Goal: Transaction & Acquisition: Purchase product/service

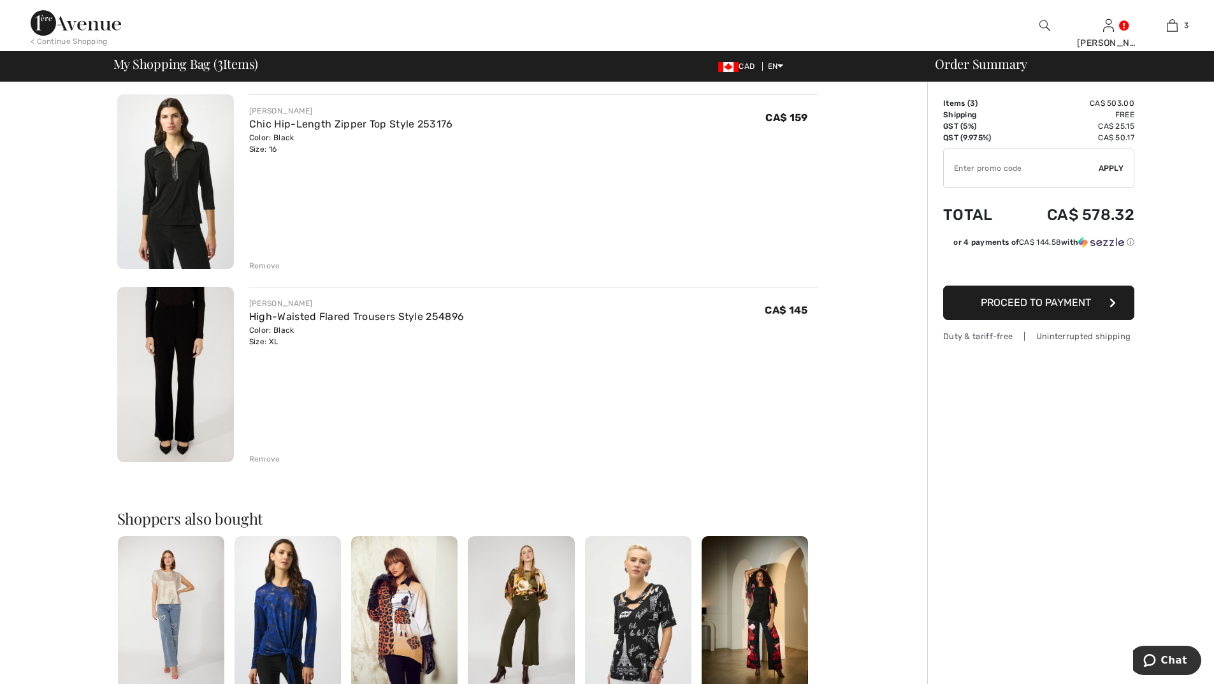
scroll to position [319, 0]
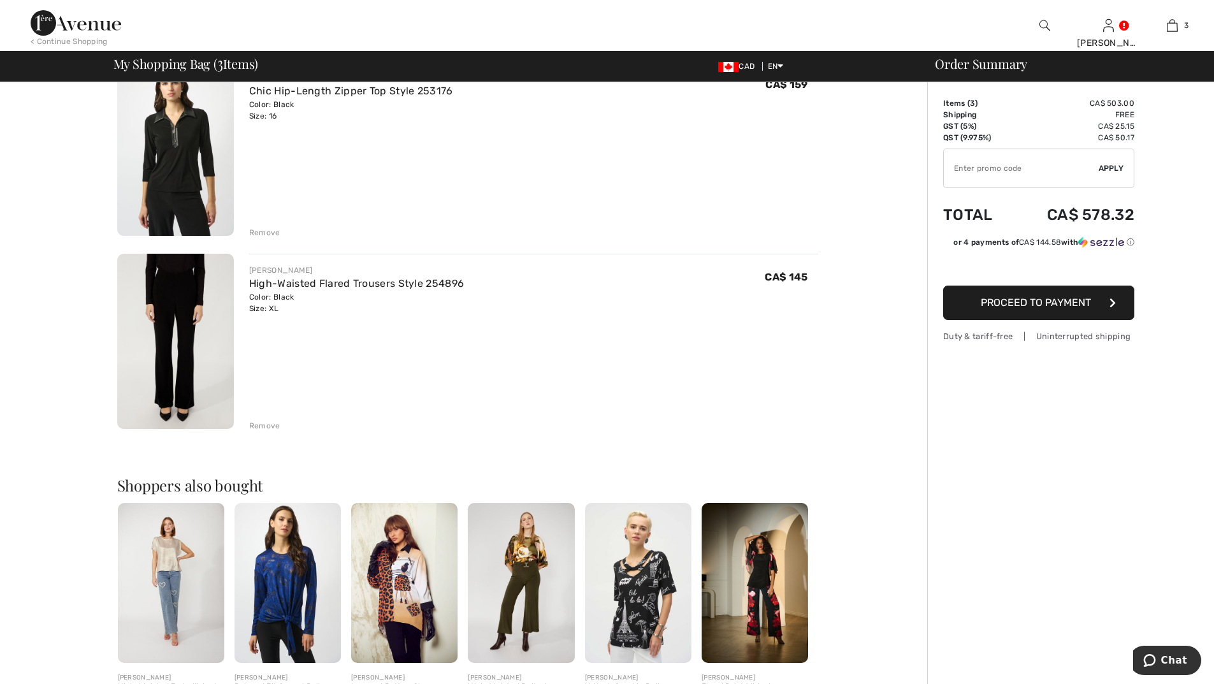
click at [269, 426] on div "Remove" at bounding box center [264, 425] width 31 height 11
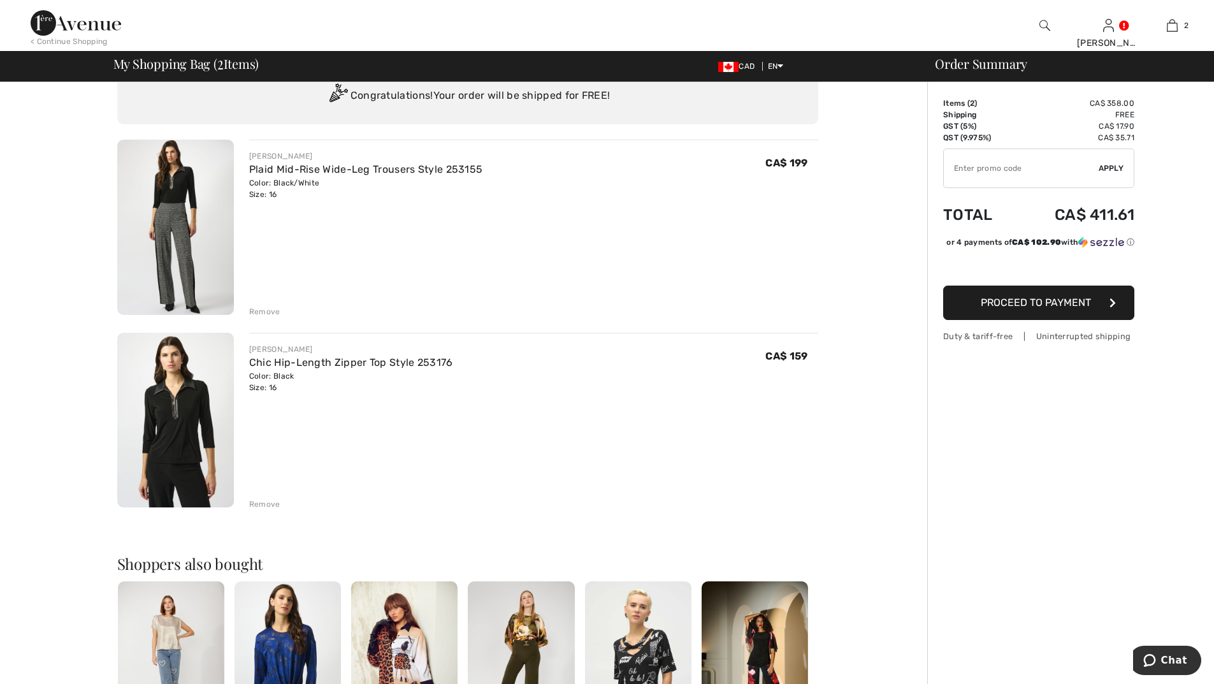
scroll to position [0, 0]
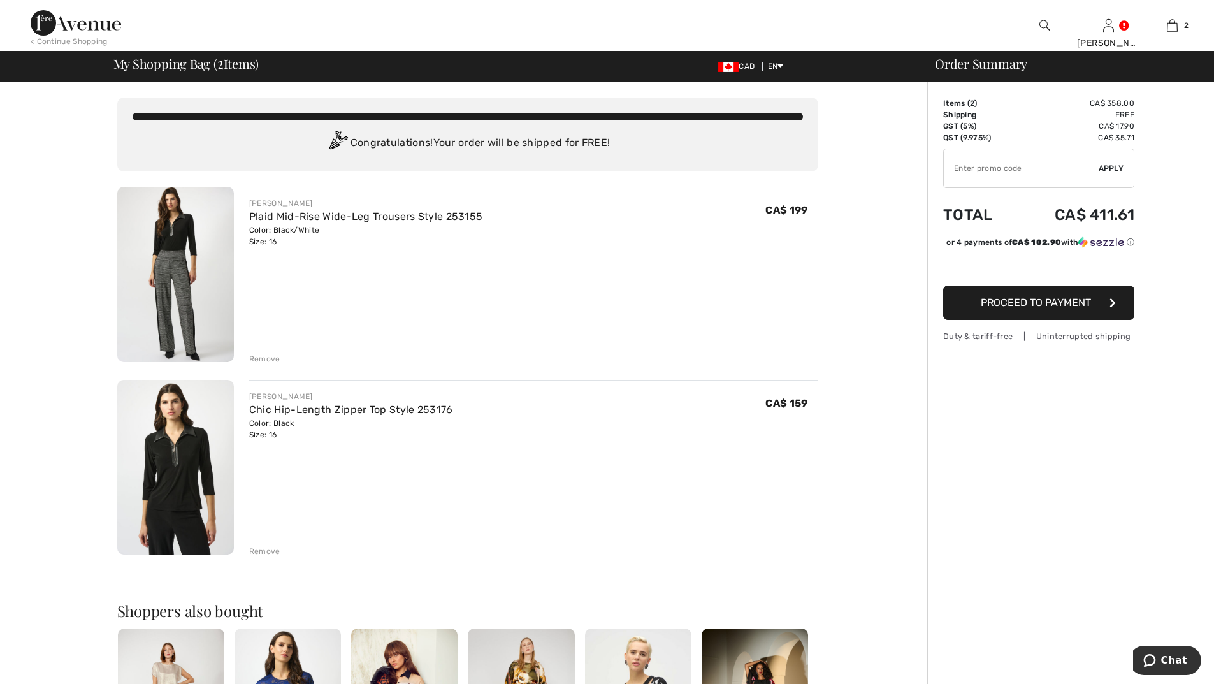
click at [1002, 308] on span "Proceed to Payment" at bounding box center [1035, 302] width 110 height 12
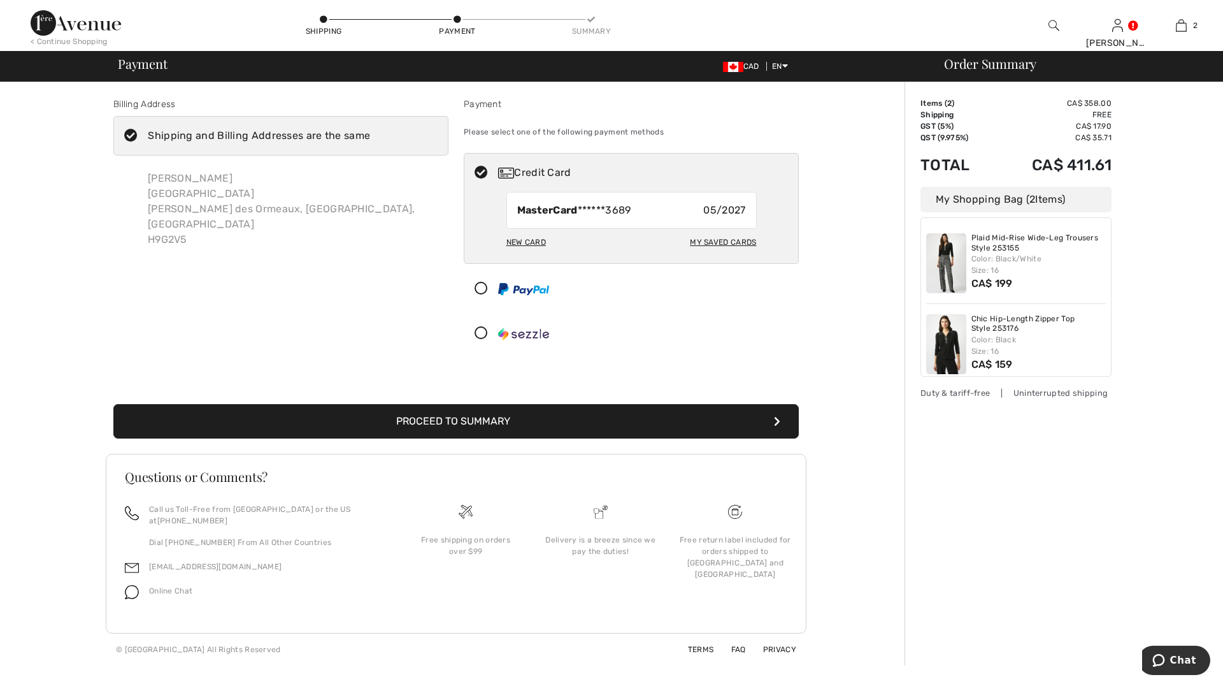
click at [523, 239] on div "New Card" at bounding box center [526, 242] width 40 height 22
radio input "true"
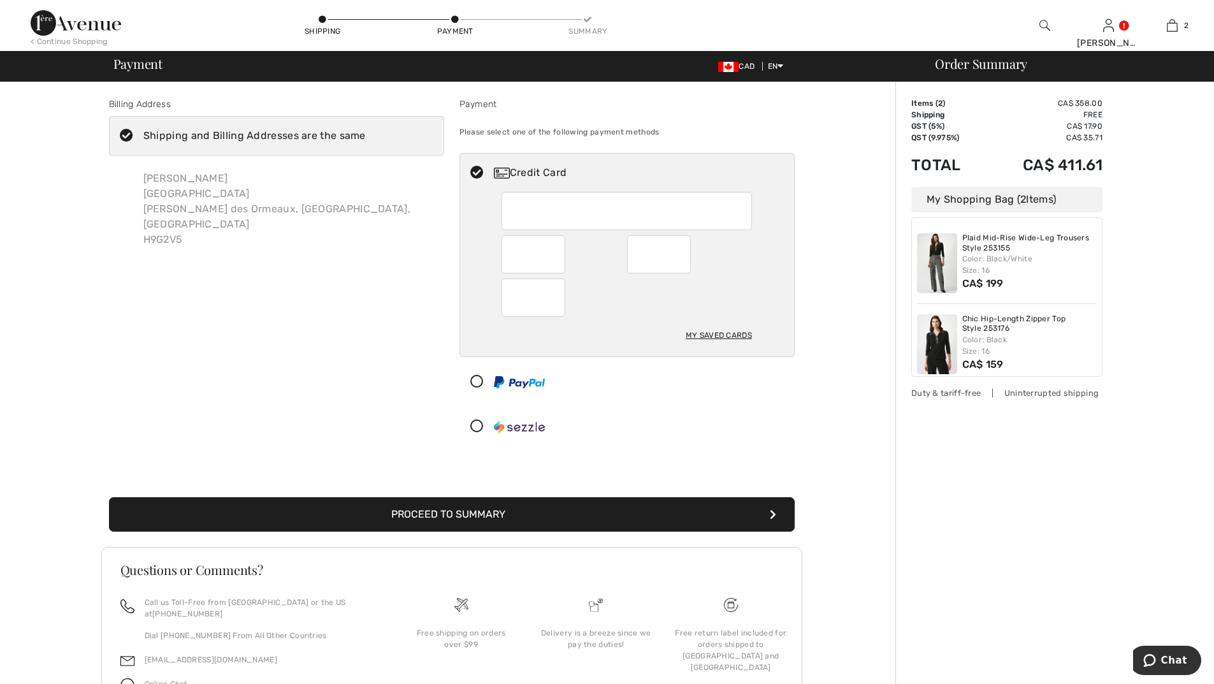
click at [531, 512] on button "Proceed to Summary" at bounding box center [452, 514] width 686 height 34
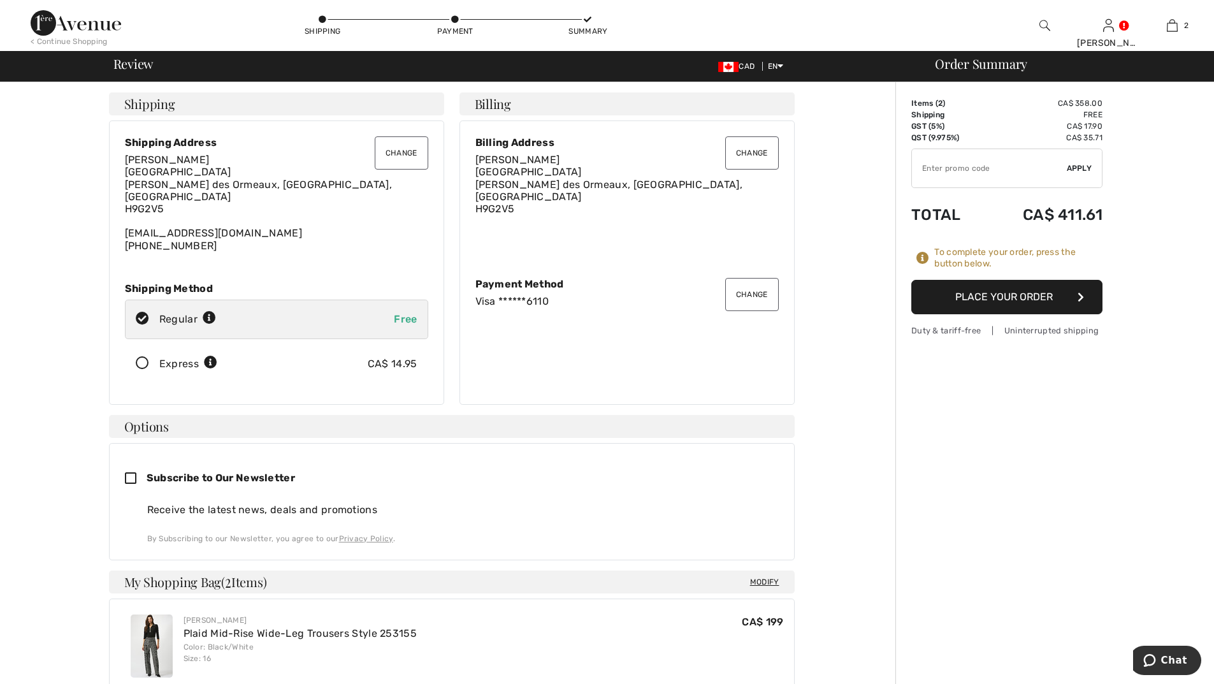
click at [977, 295] on button "Place Your Order" at bounding box center [1006, 297] width 191 height 34
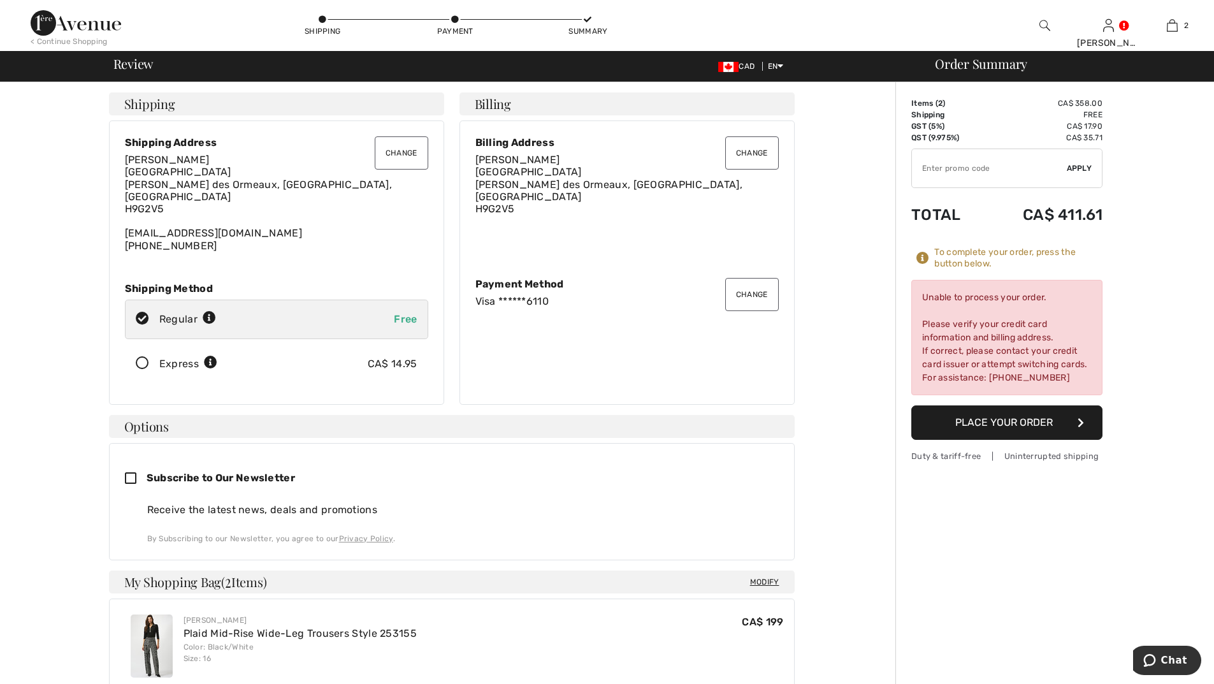
click at [770, 284] on button "Change" at bounding box center [752, 294] width 54 height 33
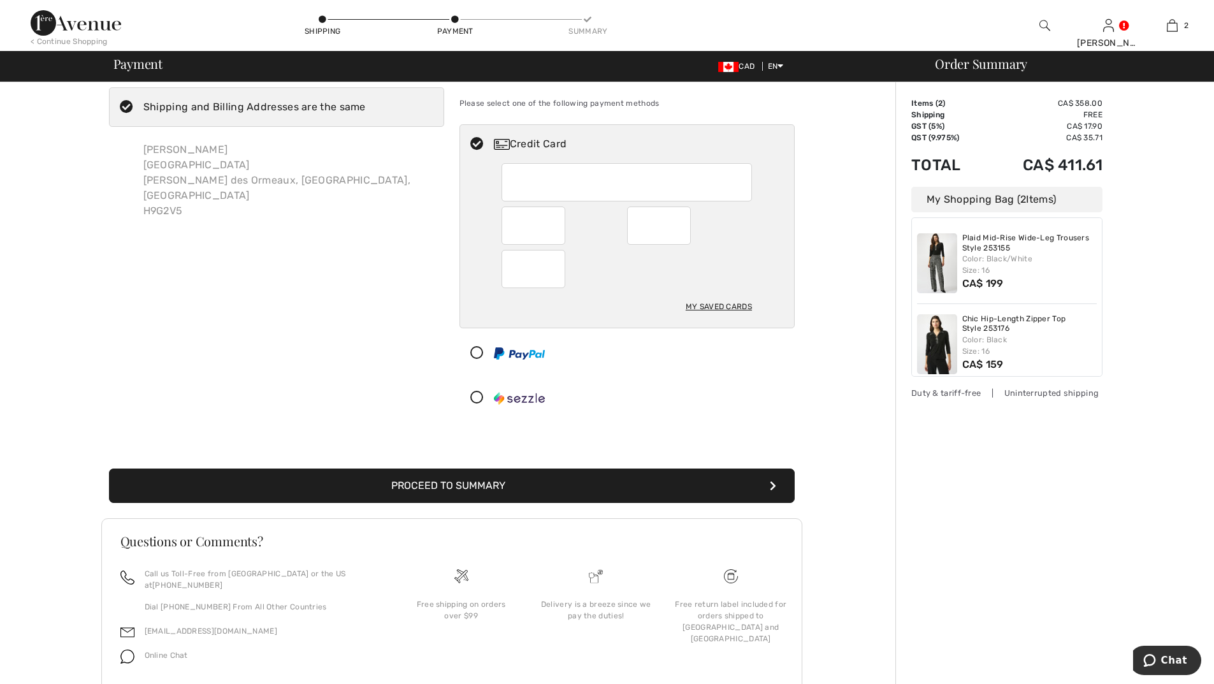
click at [684, 225] on div at bounding box center [659, 225] width 64 height 38
radio input "true"
click at [522, 480] on button "Proceed to Summary" at bounding box center [452, 485] width 686 height 34
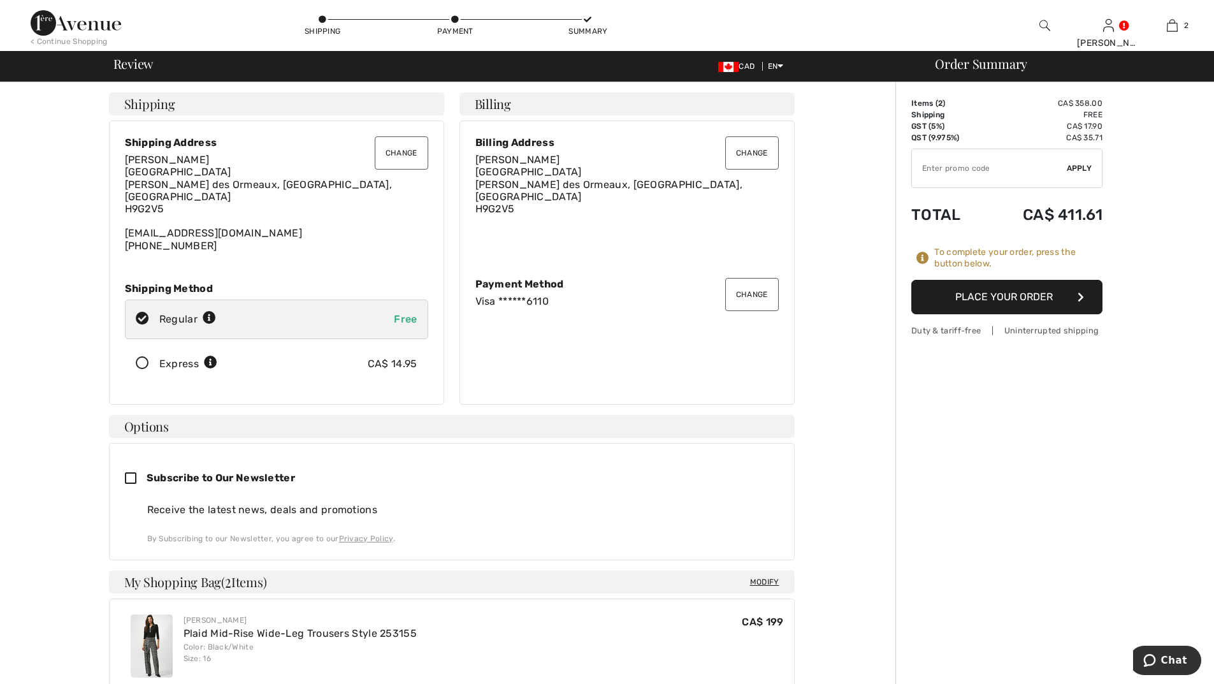
click at [1002, 293] on button "Place Your Order" at bounding box center [1006, 297] width 191 height 34
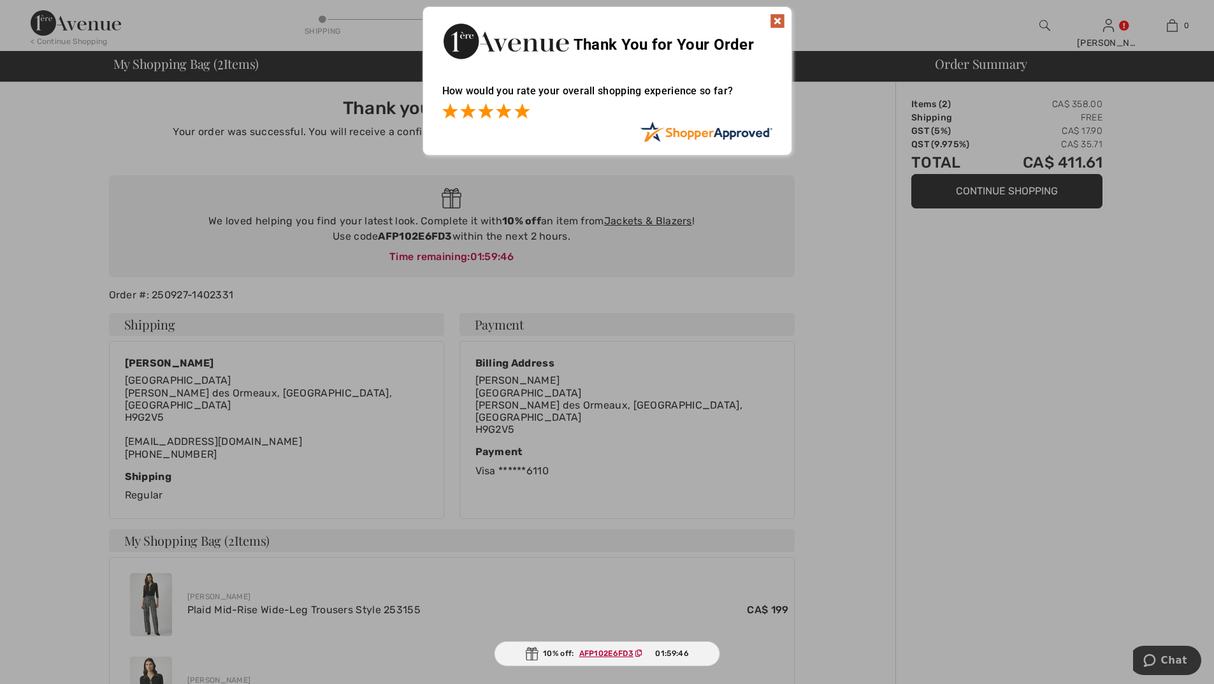
click at [515, 110] on span at bounding box center [521, 110] width 15 height 15
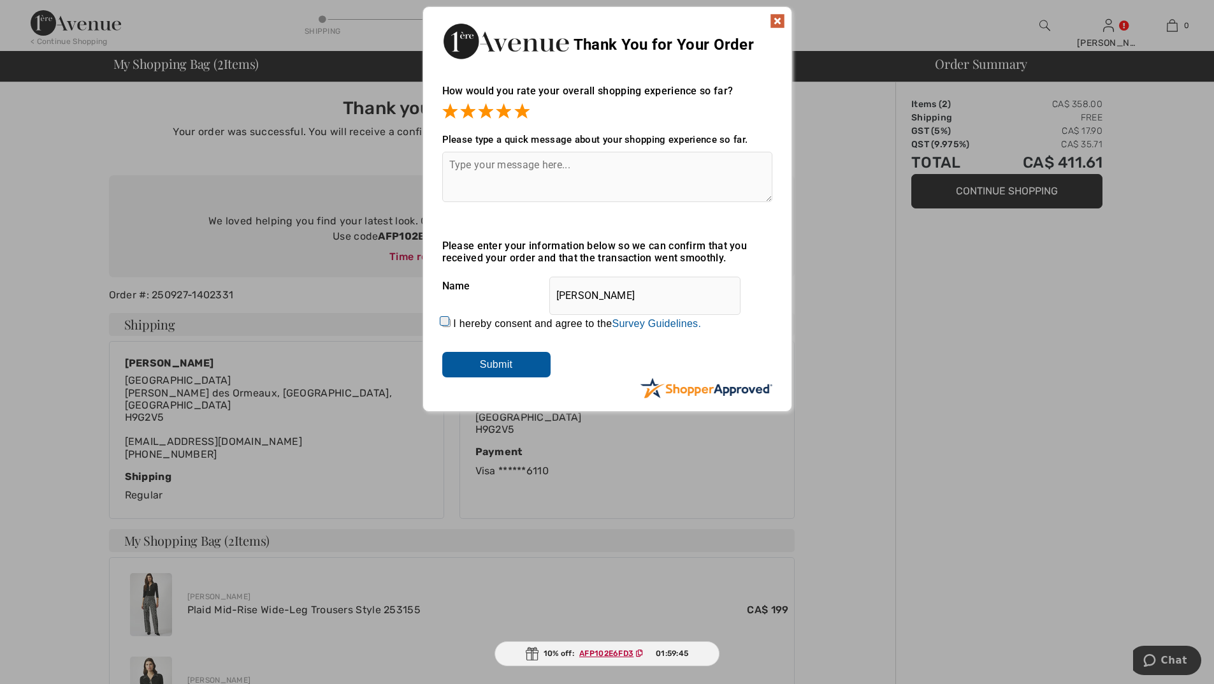
click at [487, 159] on textarea at bounding box center [607, 177] width 330 height 50
drag, startPoint x: 444, startPoint y: 320, endPoint x: 451, endPoint y: 320, distance: 7.0
click at [445, 320] on input "I hereby consent and agree to the By submitting a review, you grant permission …" at bounding box center [446, 323] width 8 height 8
checkbox input "true"
click at [475, 361] on input "Submit" at bounding box center [496, 364] width 108 height 25
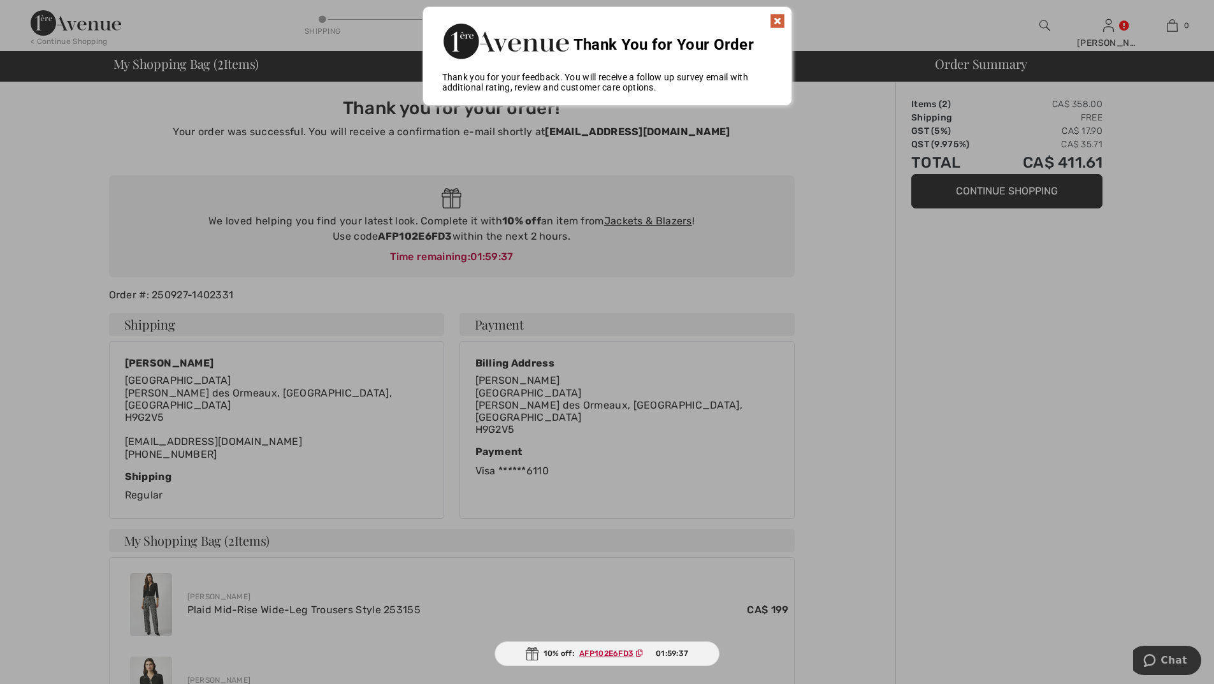
click at [778, 20] on img at bounding box center [777, 20] width 15 height 15
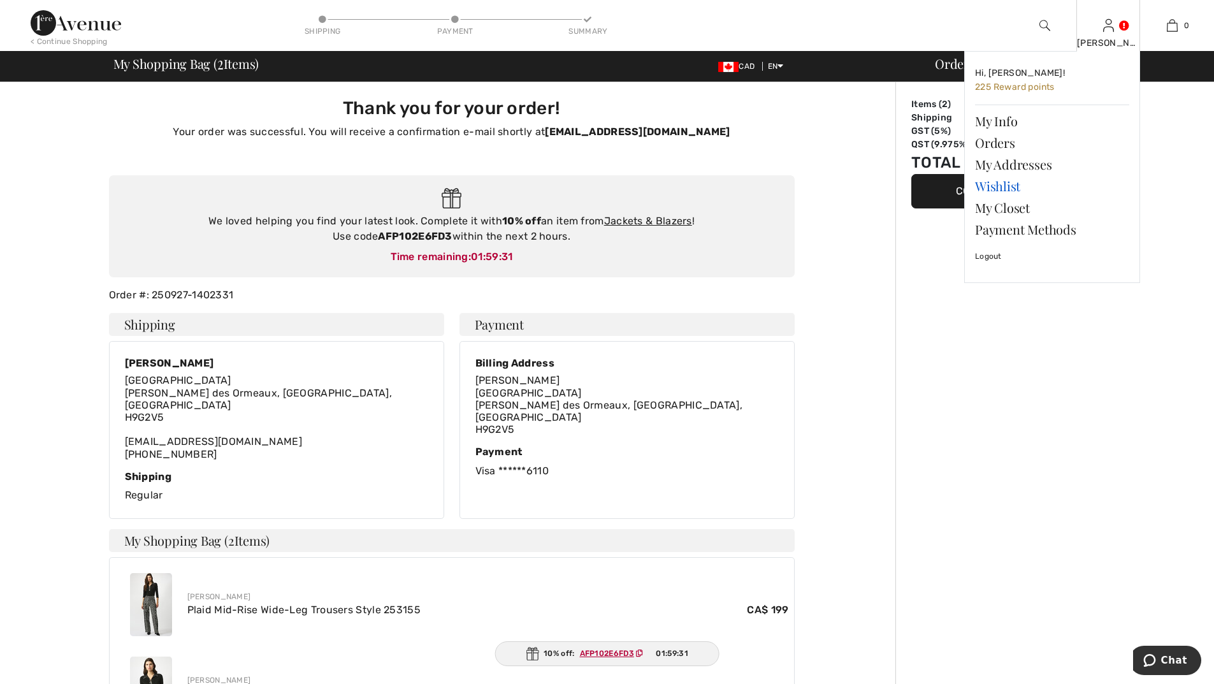
click at [982, 186] on link "Wishlist" at bounding box center [1052, 186] width 154 height 22
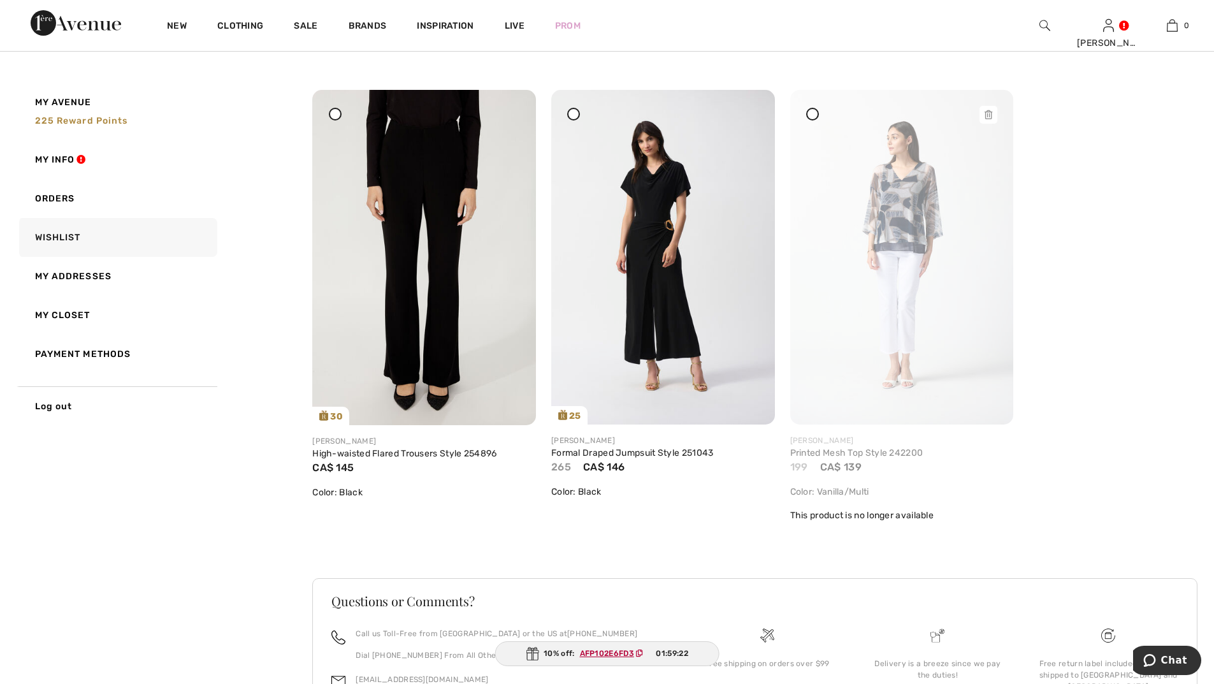
scroll to position [862, 0]
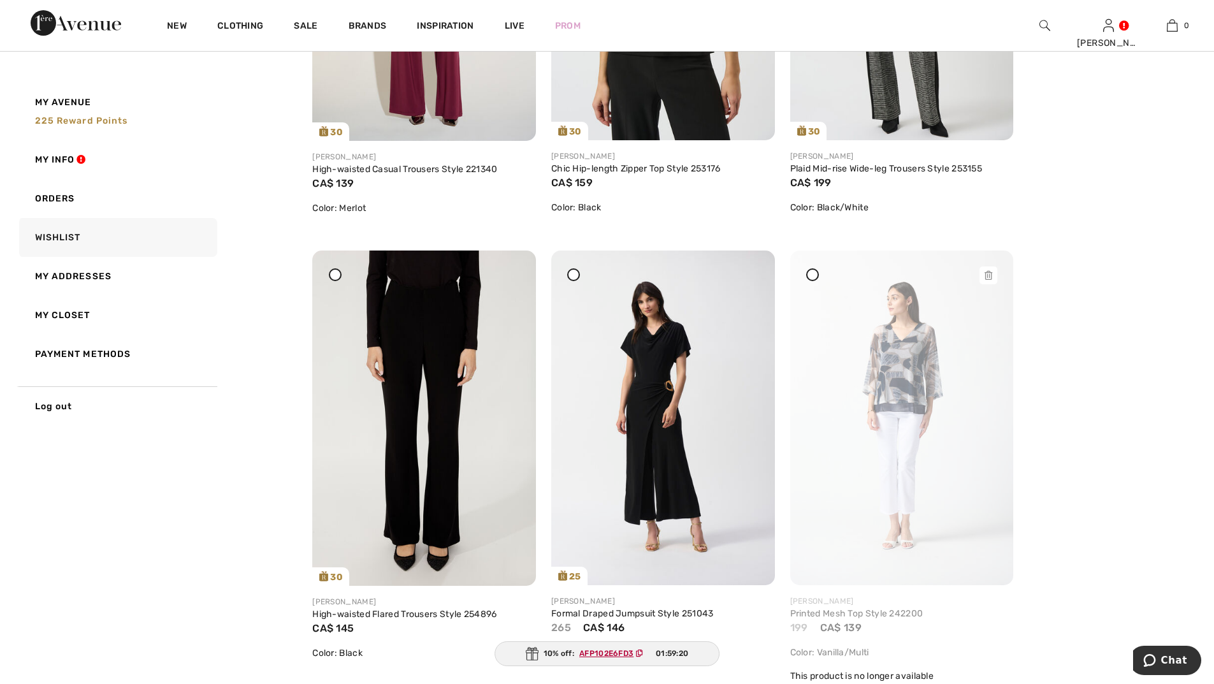
click at [983, 273] on div at bounding box center [988, 275] width 18 height 18
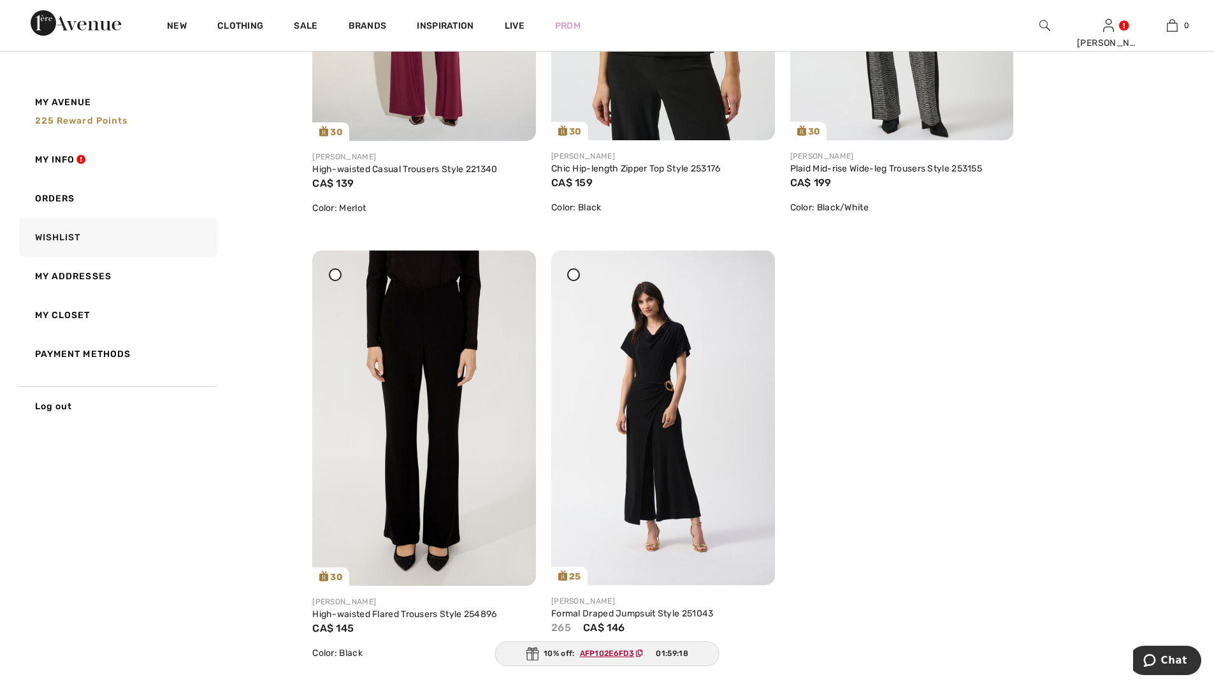
scroll to position [543, 0]
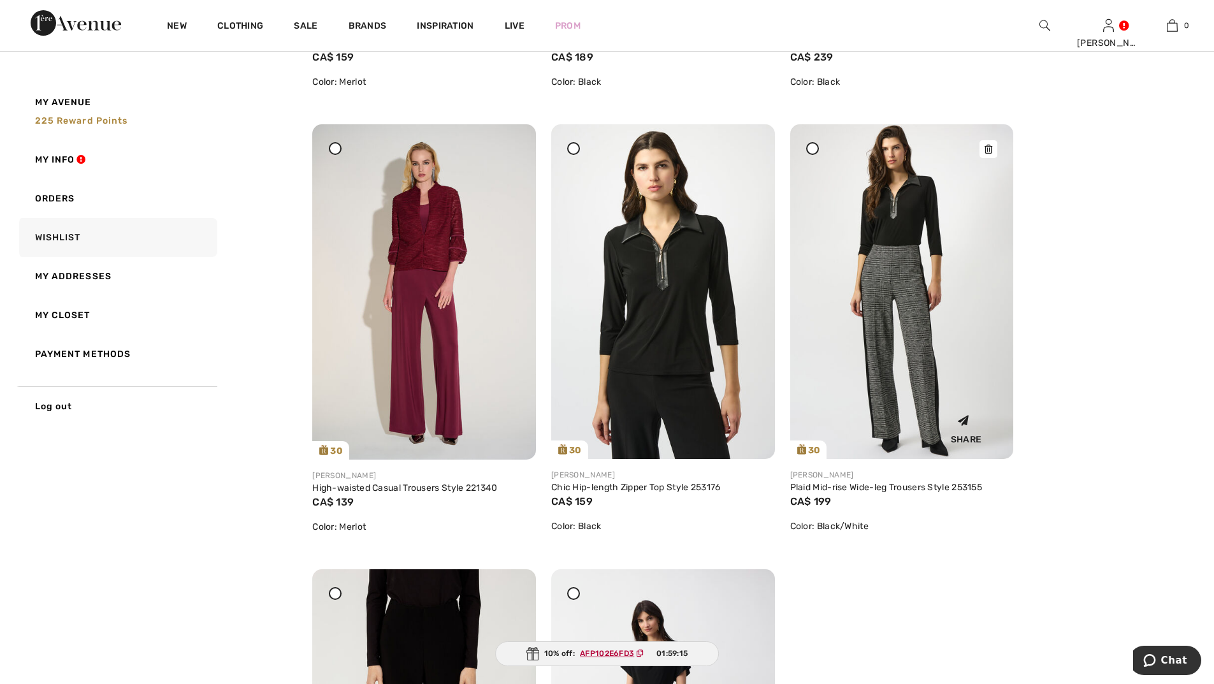
click at [988, 147] on icon at bounding box center [988, 149] width 8 height 9
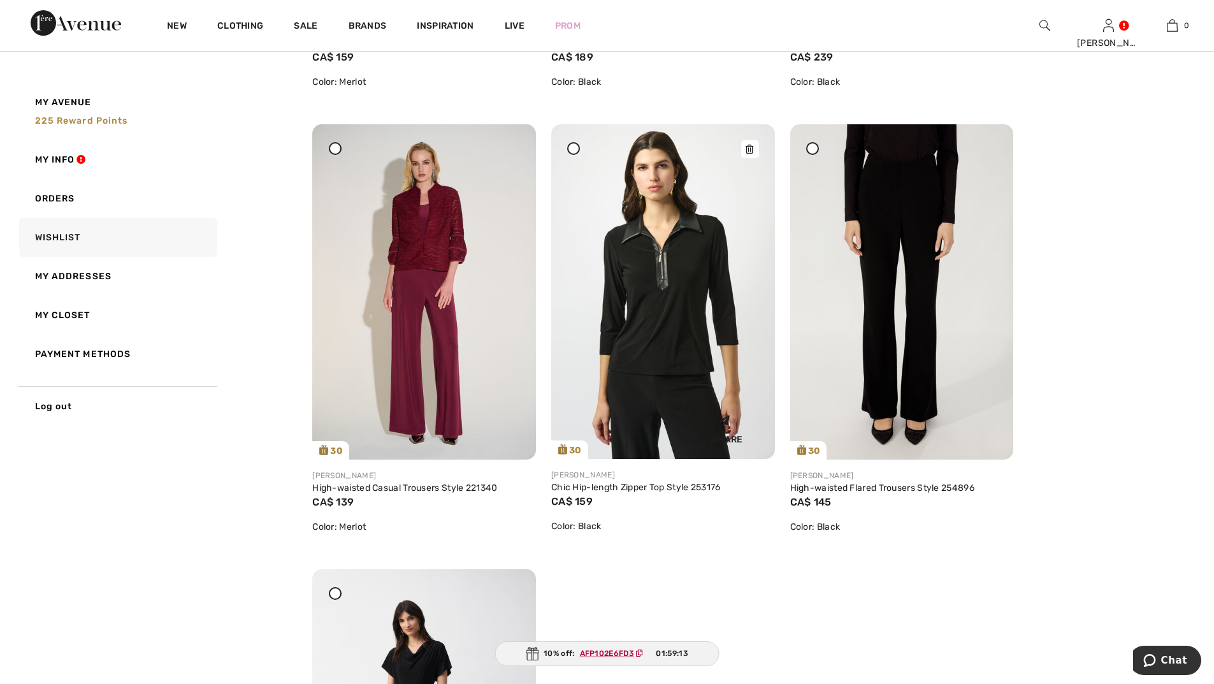
click at [755, 150] on div at bounding box center [750, 149] width 18 height 18
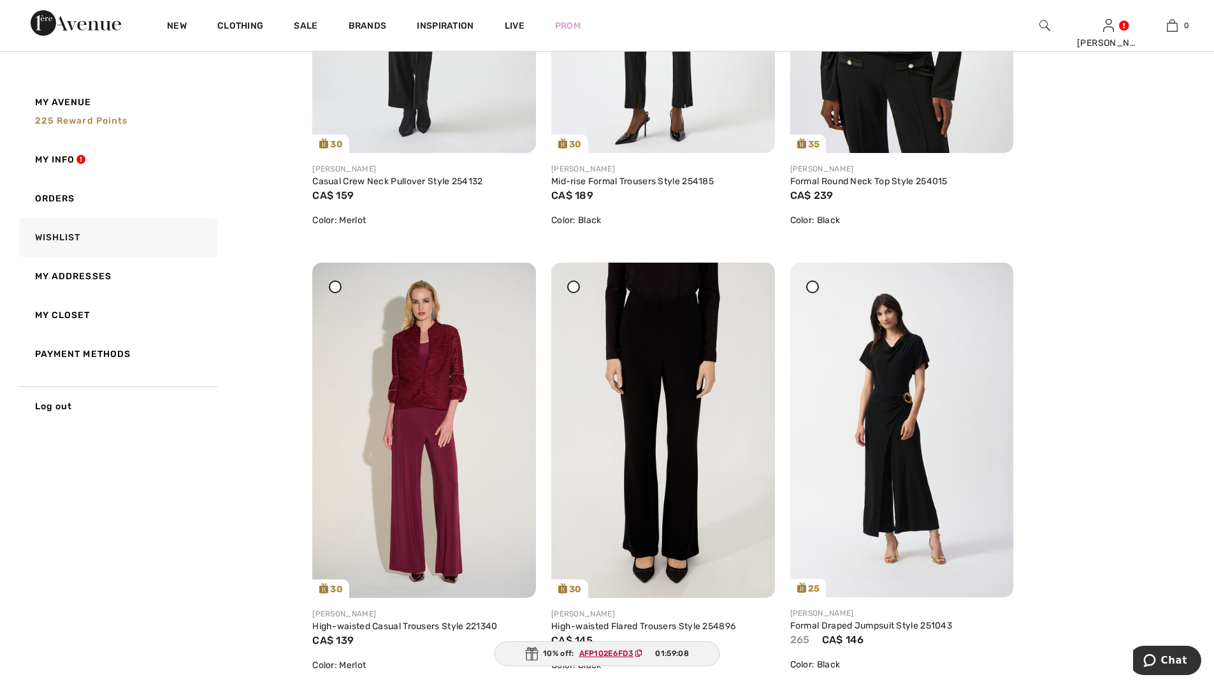
scroll to position [405, 0]
click at [986, 285] on icon at bounding box center [988, 288] width 8 height 9
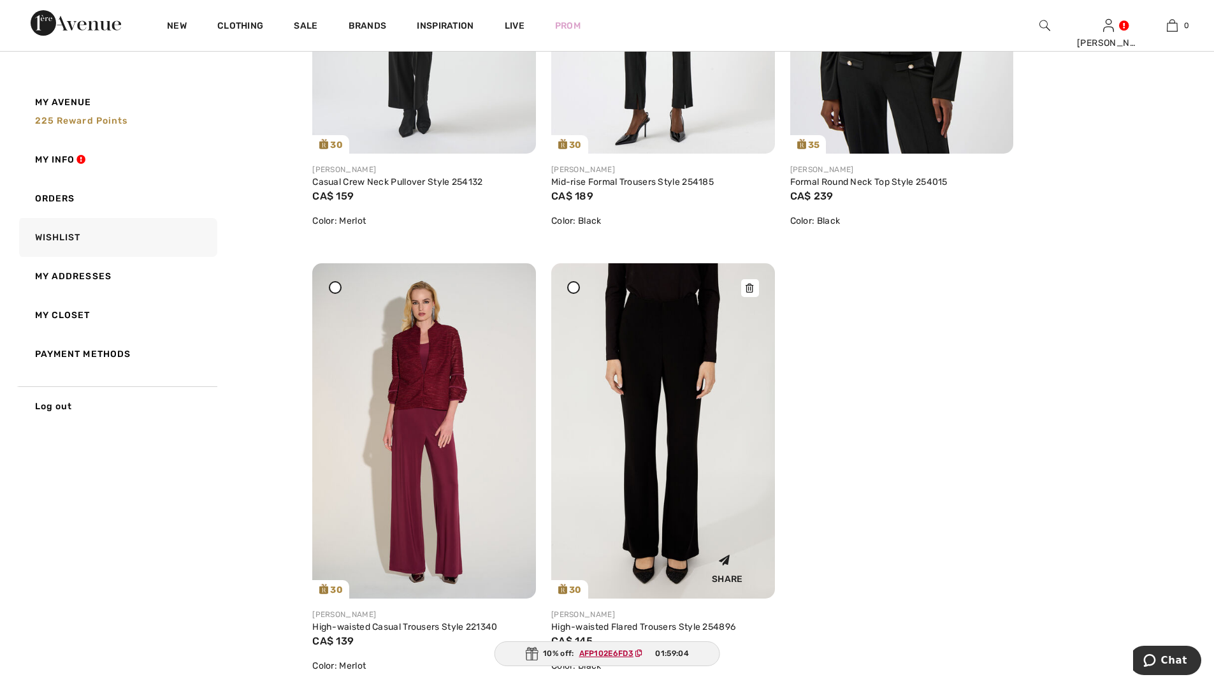
click at [746, 290] on icon at bounding box center [749, 288] width 8 height 9
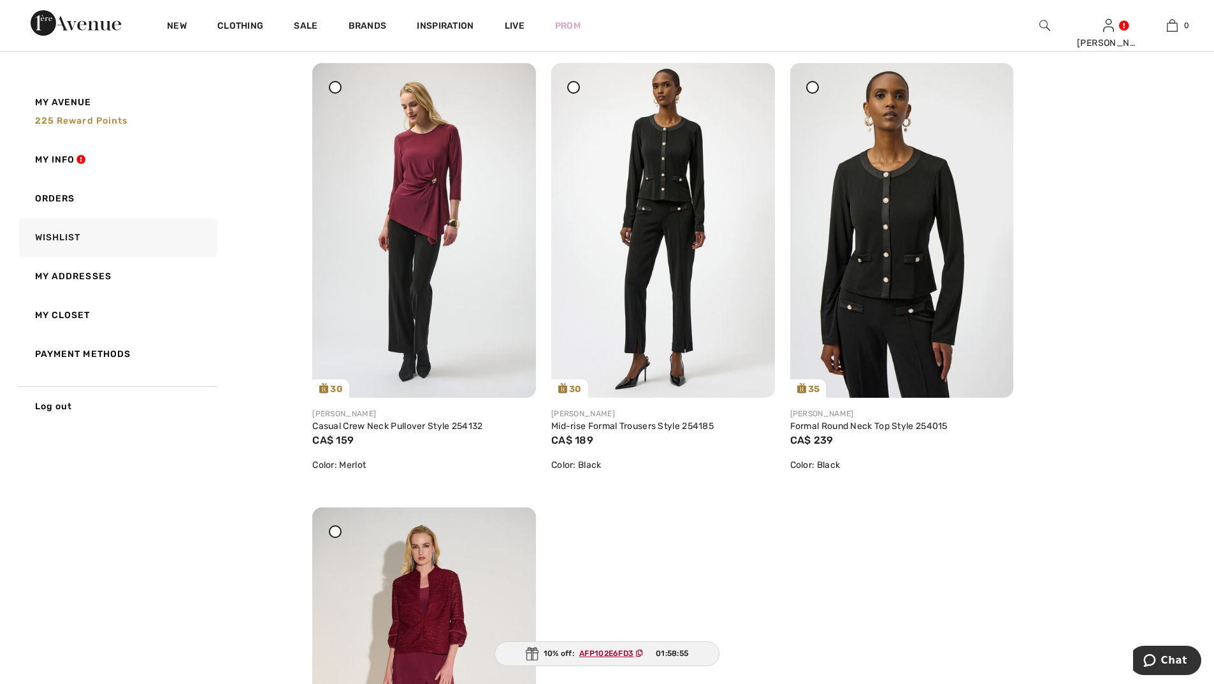
scroll to position [22, 0]
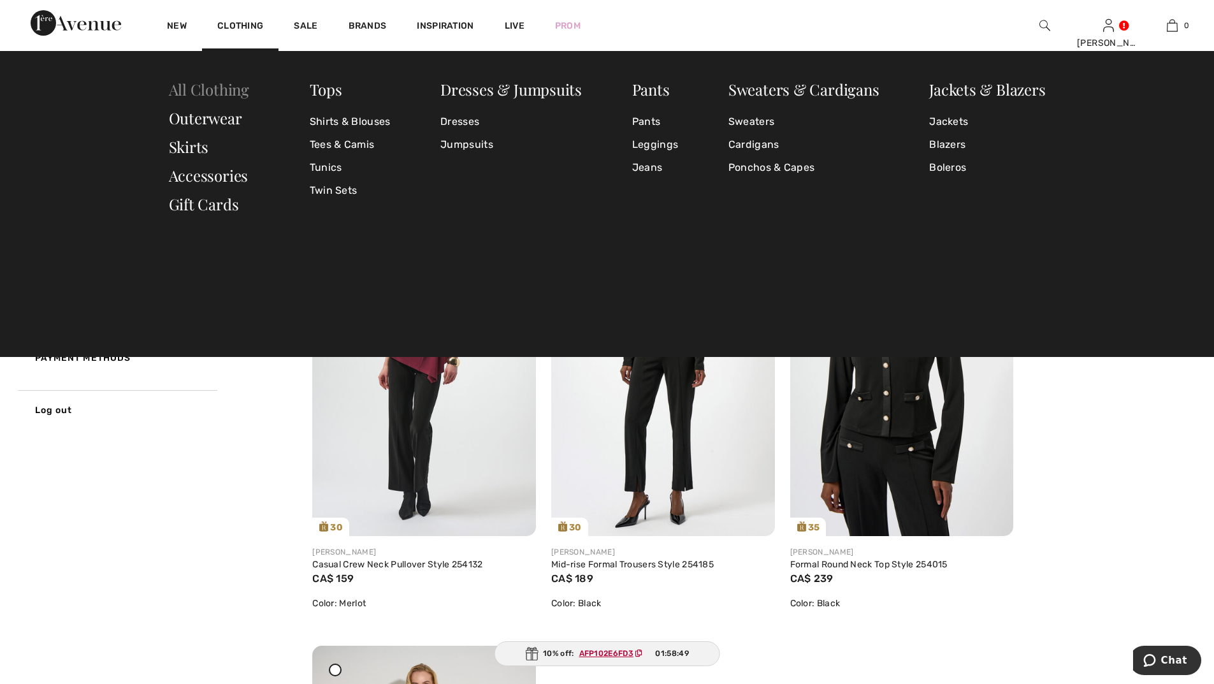
click at [226, 91] on link "All Clothing" at bounding box center [209, 89] width 80 height 20
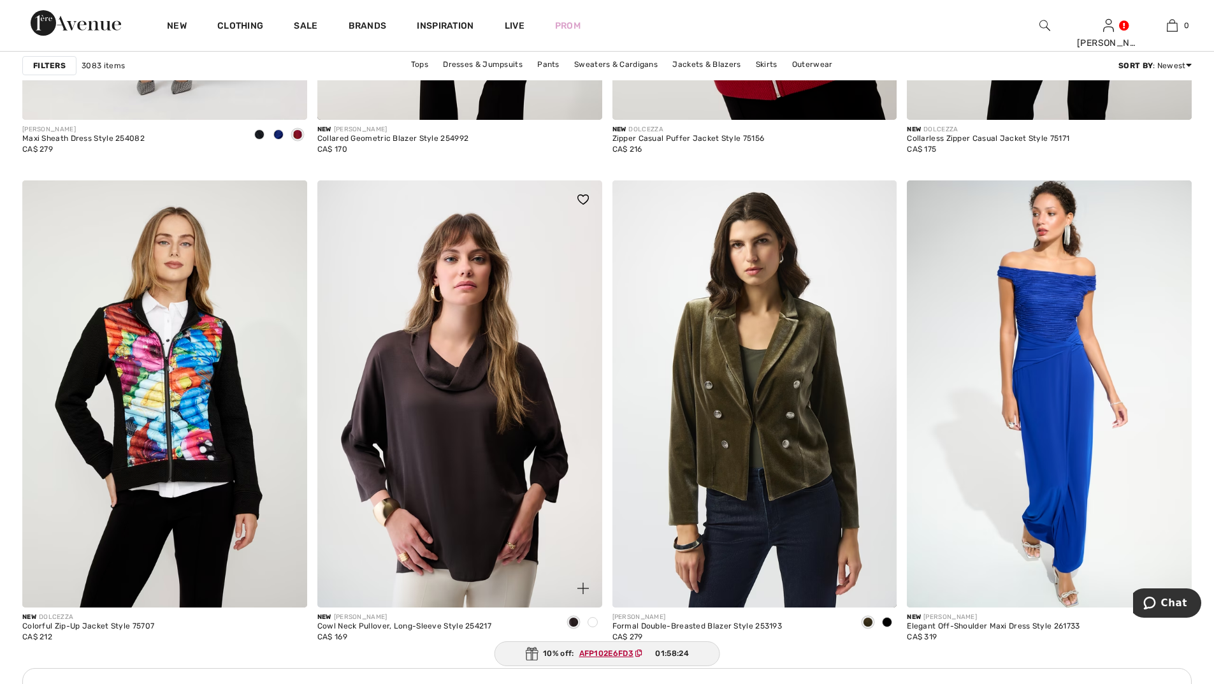
scroll to position [3249, 0]
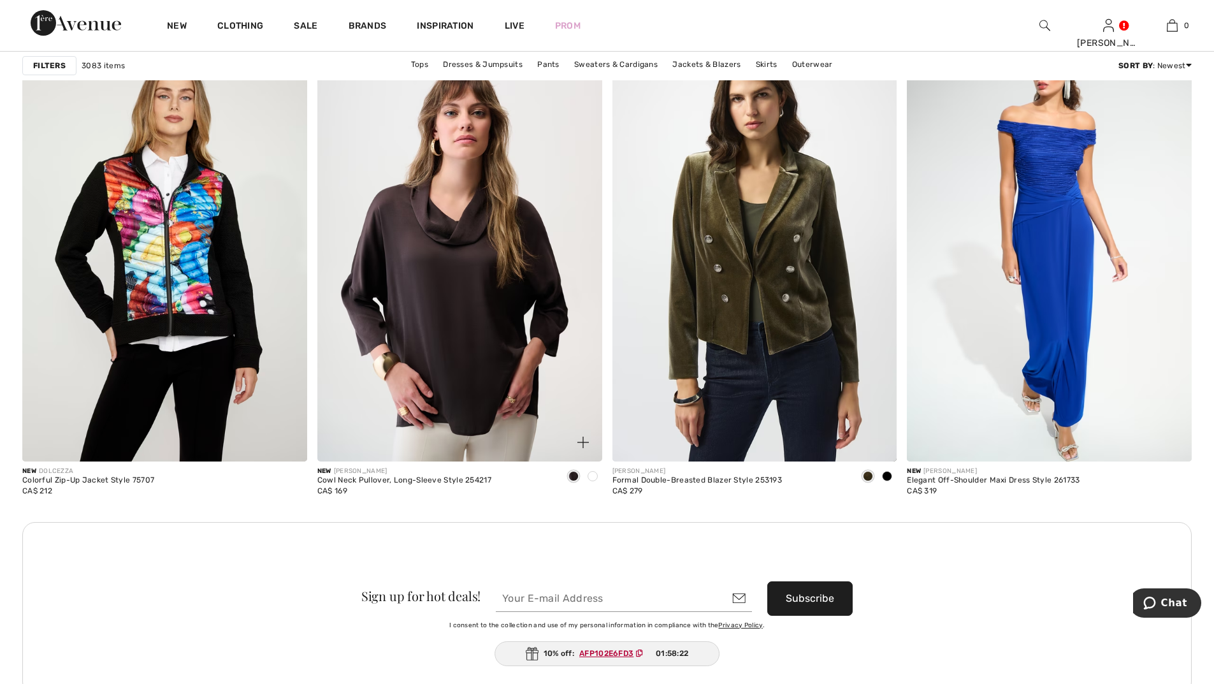
click at [447, 325] on img at bounding box center [459, 247] width 285 height 427
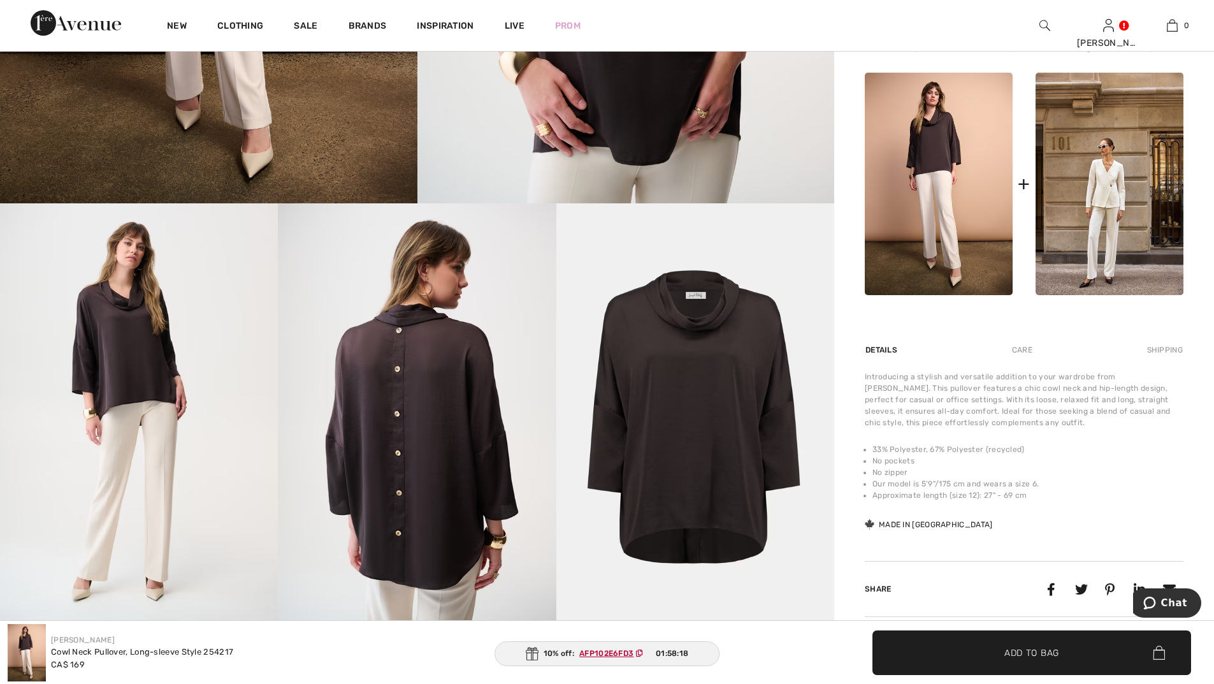
scroll to position [573, 0]
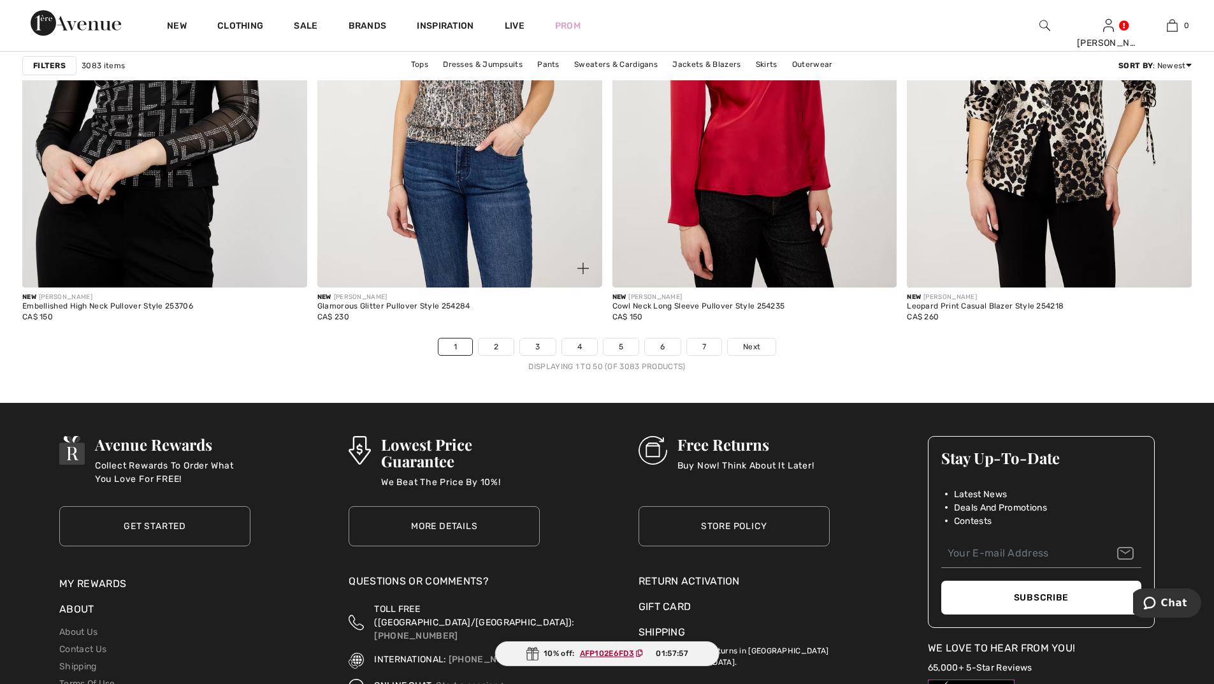
scroll to position [7390, 0]
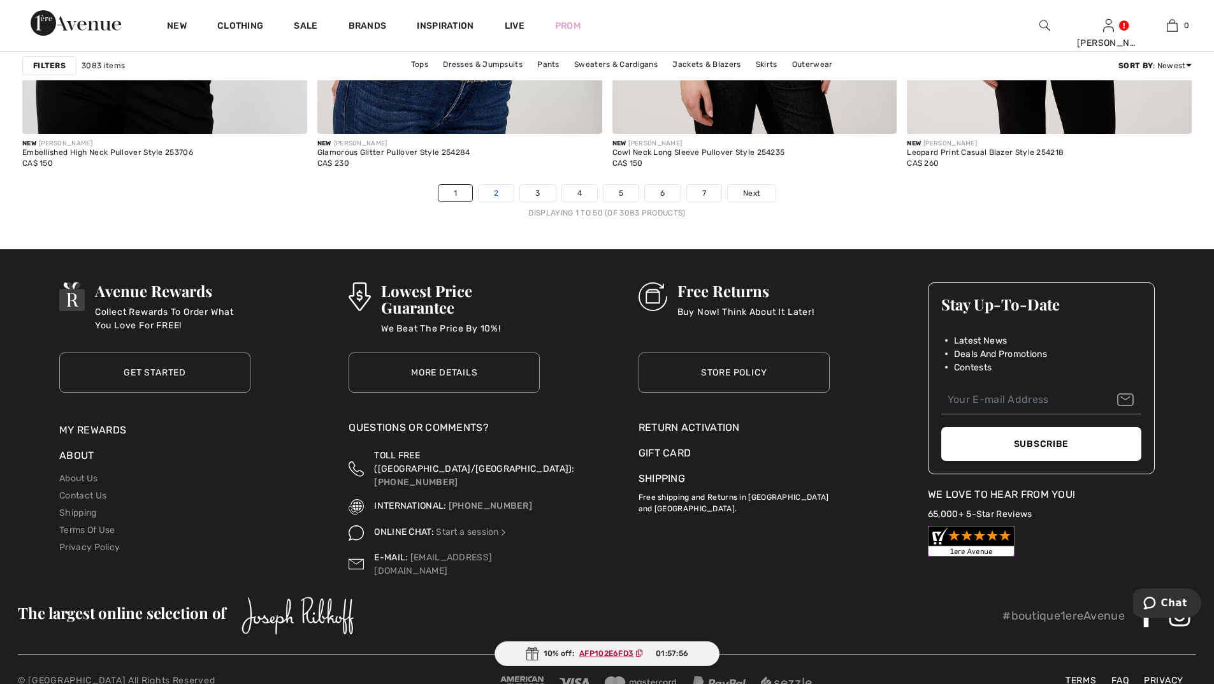
click at [495, 197] on link "2" at bounding box center [495, 193] width 35 height 17
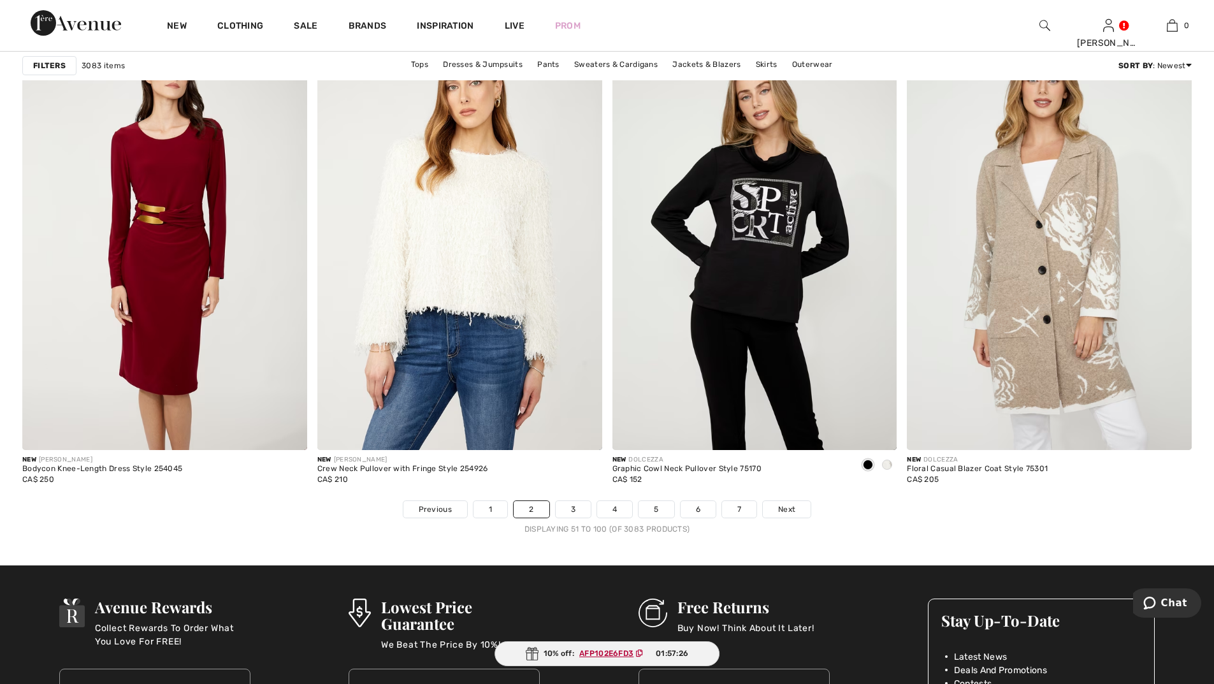
scroll to position [7082, 0]
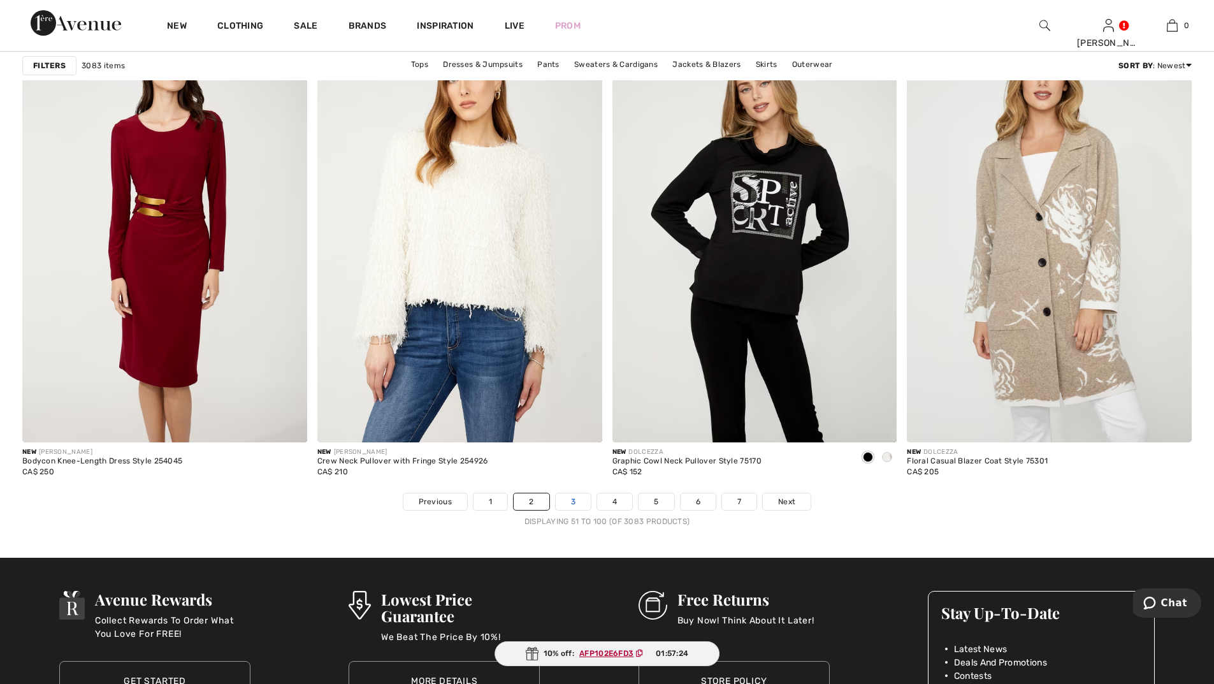
click at [575, 502] on link "3" at bounding box center [573, 501] width 35 height 17
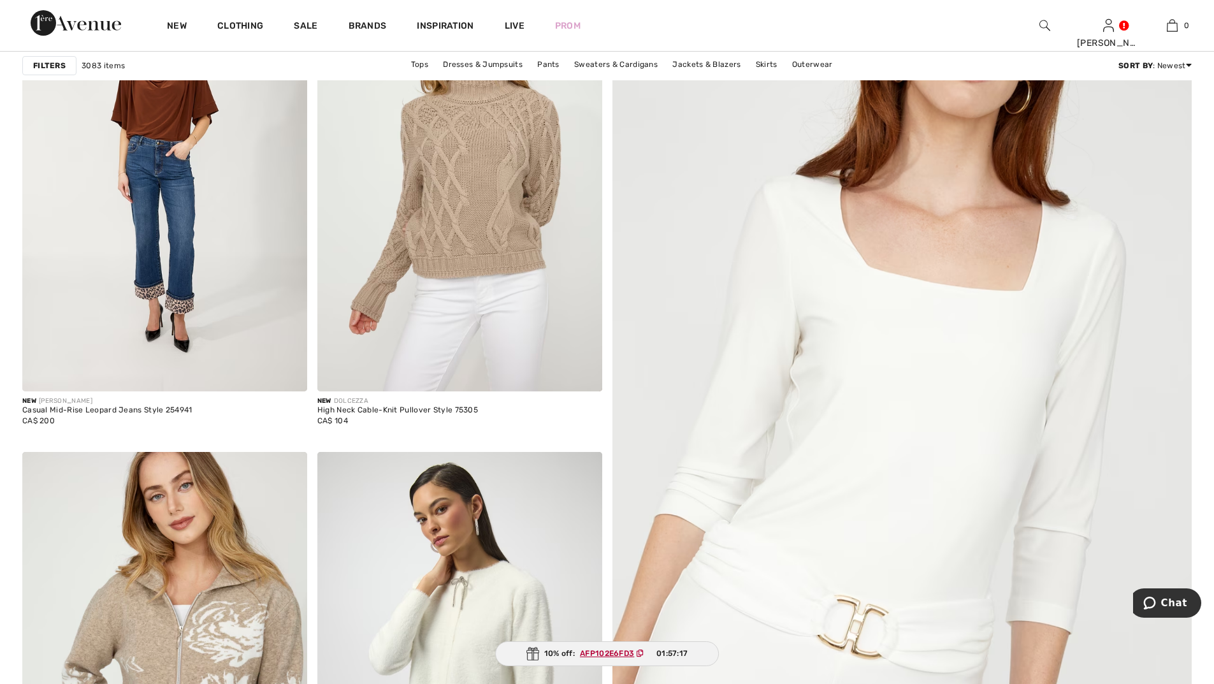
scroll to position [319, 0]
